Goal: Information Seeking & Learning: Learn about a topic

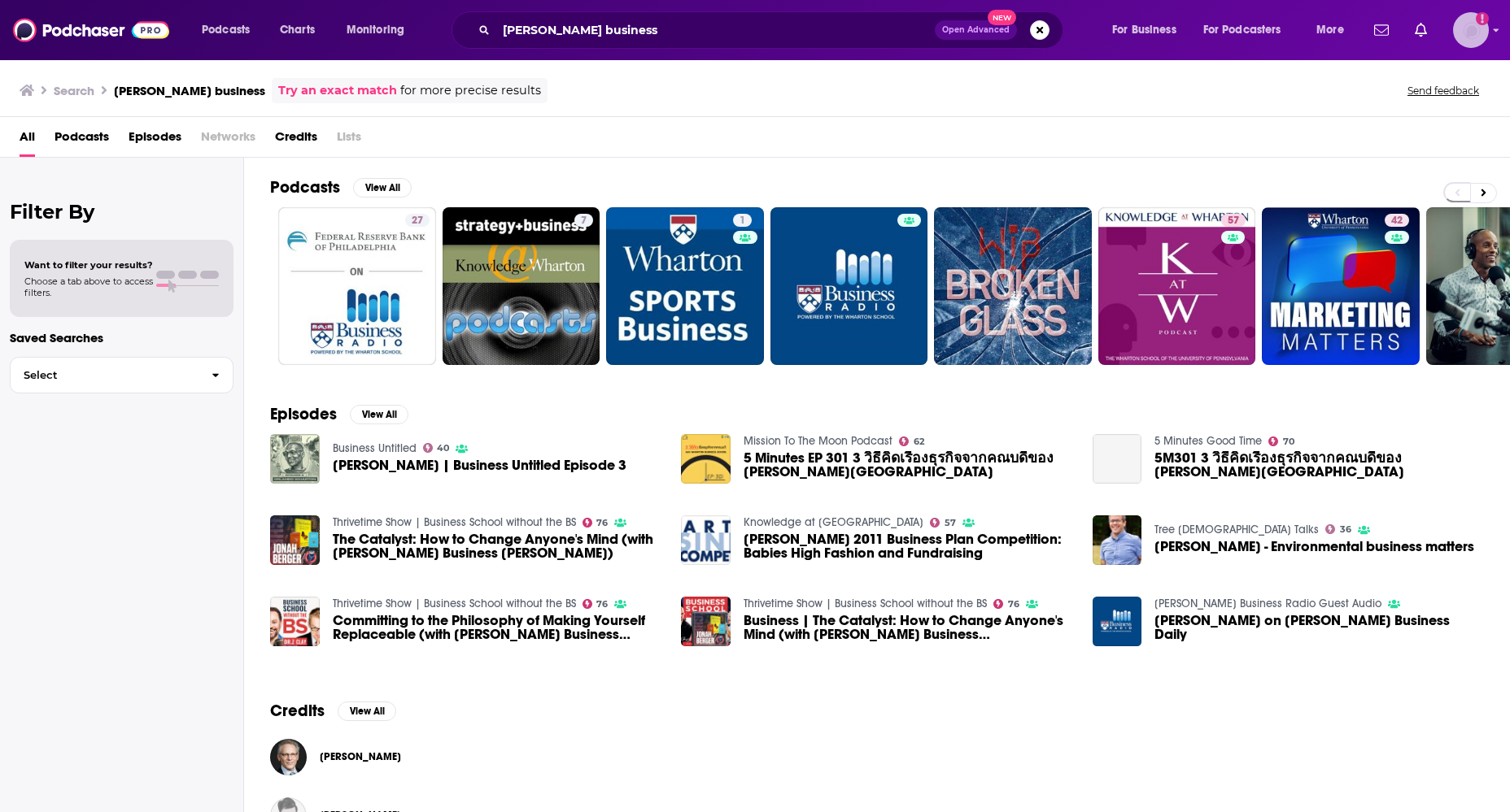
click at [1486, 31] on img "Logged in as SeanHerpolsheimer" at bounding box center [1471, 30] width 36 height 36
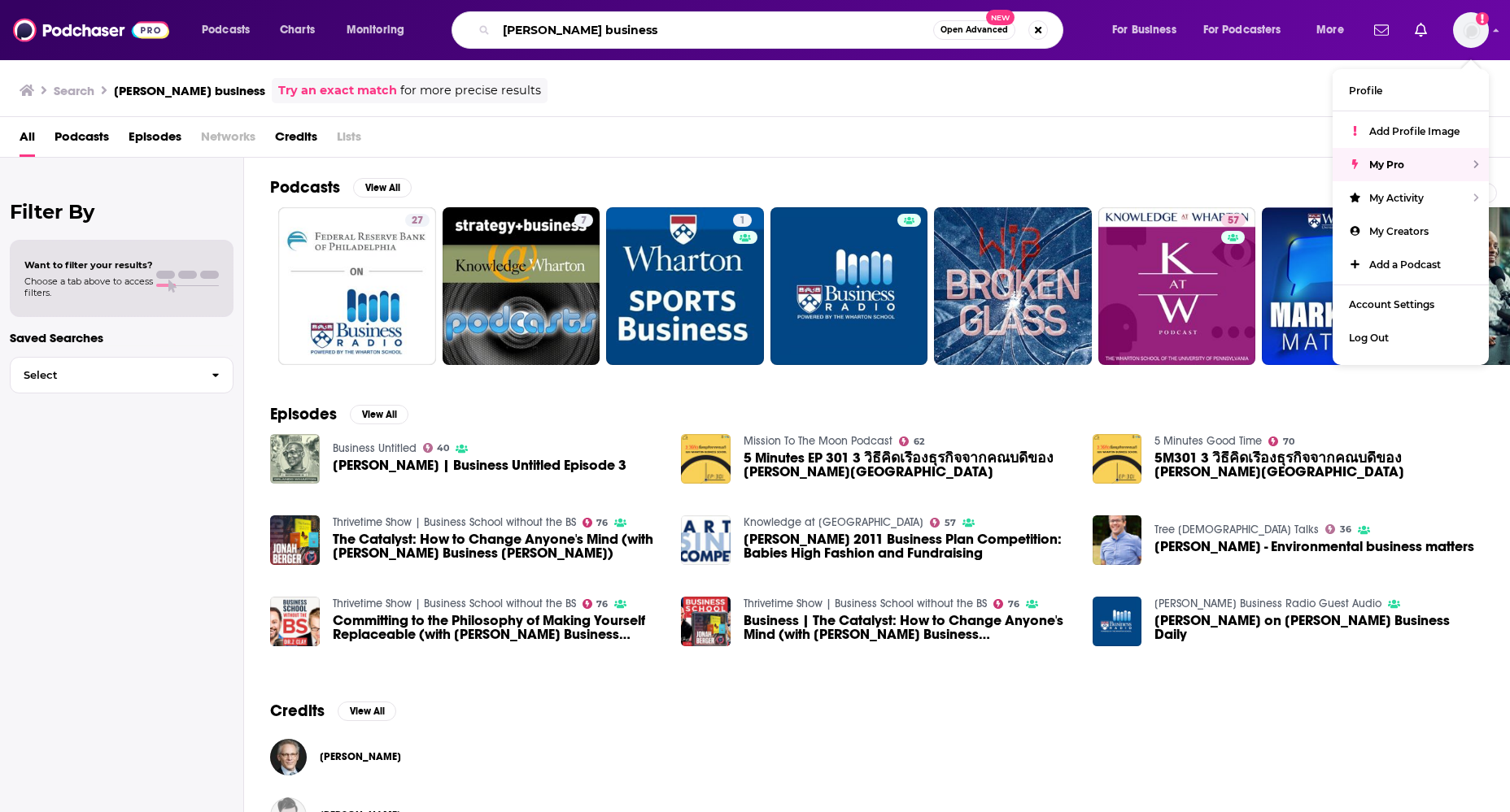
drag, startPoint x: 587, startPoint y: 33, endPoint x: 355, endPoint y: 23, distance: 232.2
click at [353, 24] on div "Podcasts Charts Monitoring [PERSON_NAME] business Open Advanced New For Busines…" at bounding box center [775, 30] width 1169 height 37
type input "potomac watch"
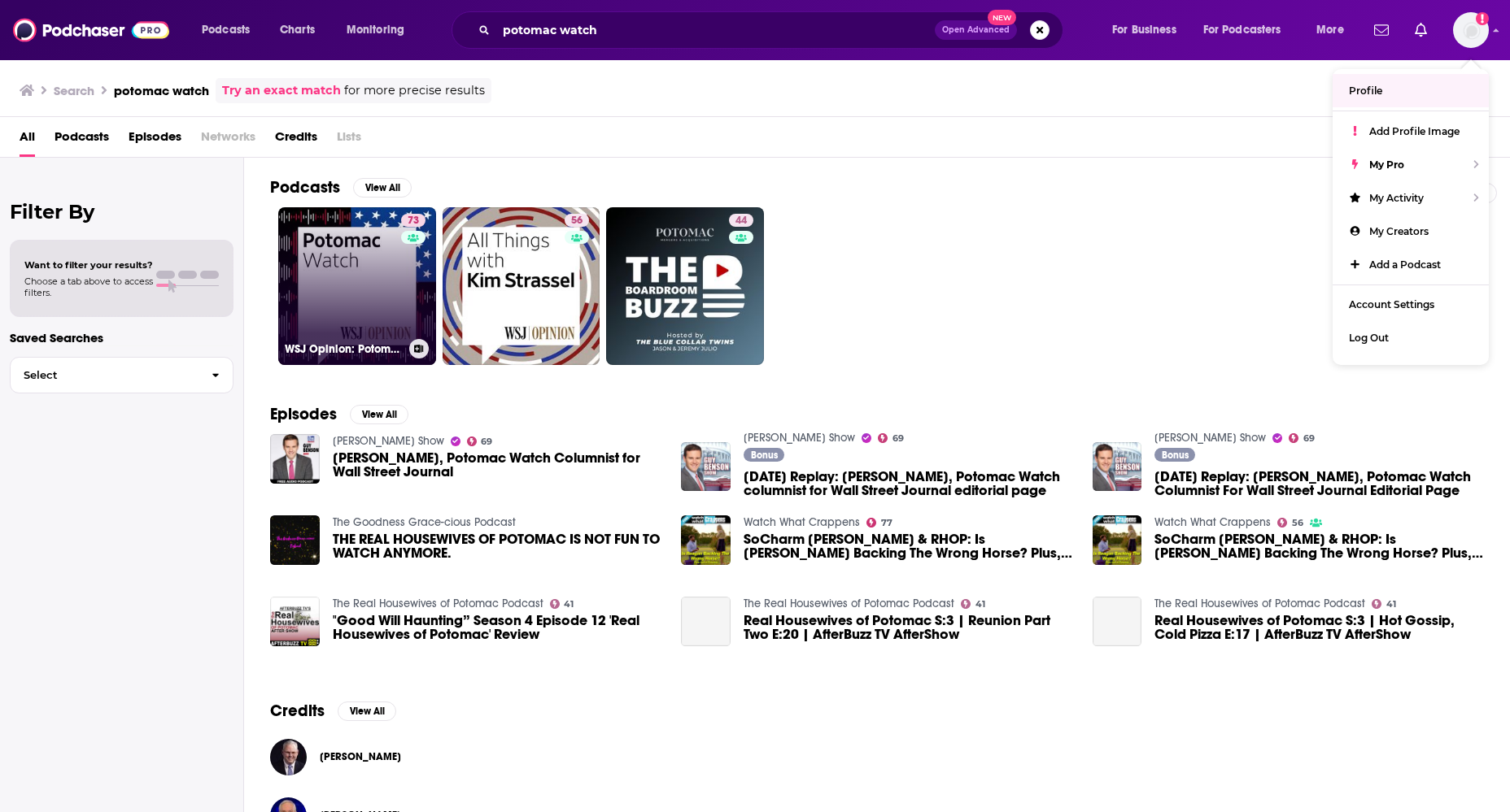
click at [322, 280] on link "73 WSJ Opinion: Potomac Watch" at bounding box center [356, 286] width 158 height 158
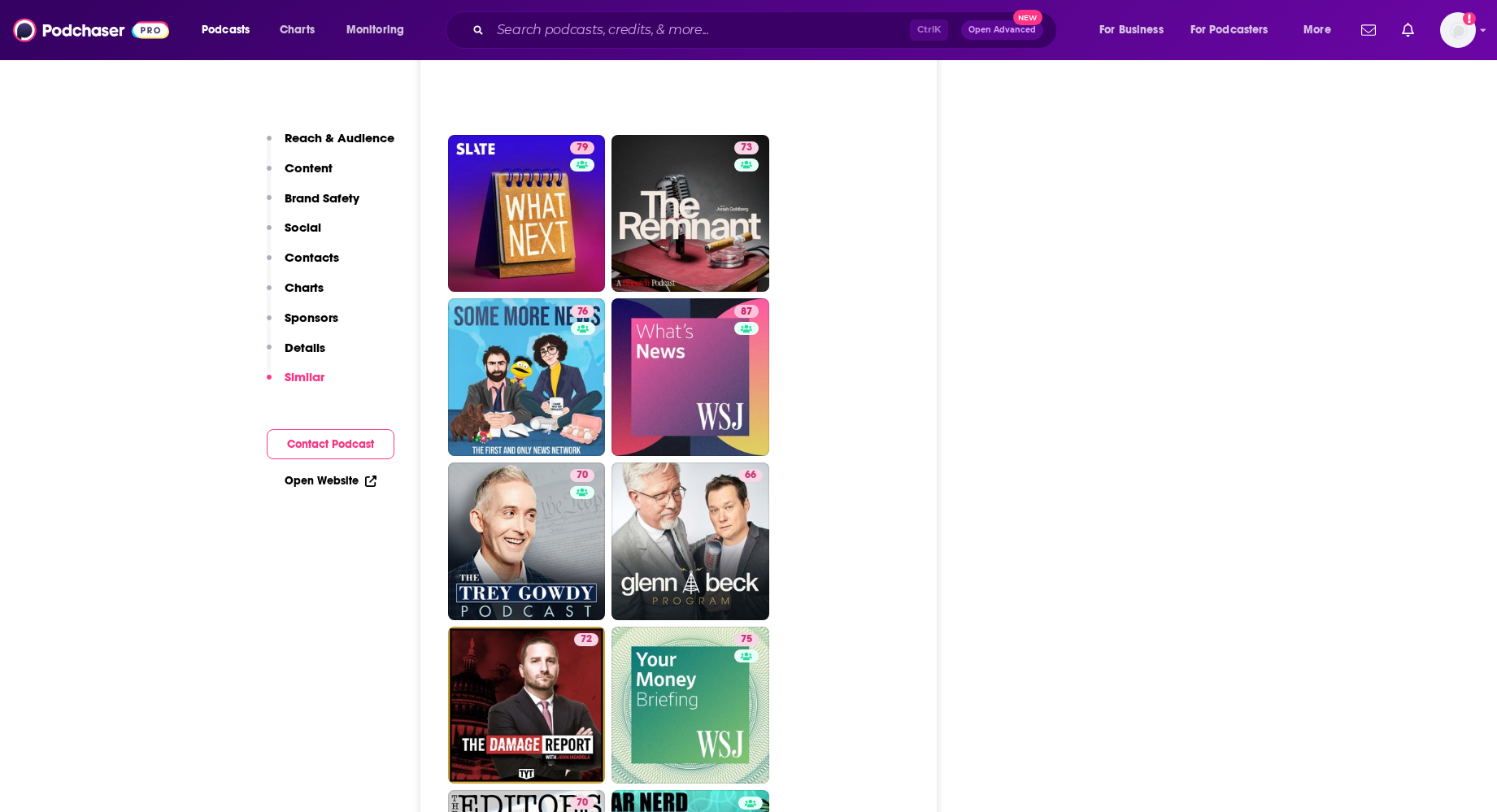
scroll to position [4227, 0]
